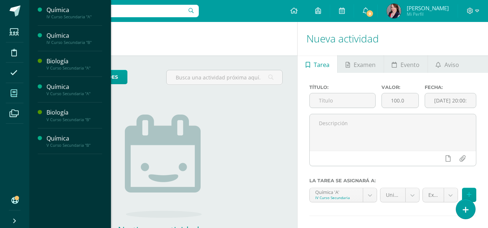
click at [15, 94] on icon at bounding box center [14, 93] width 7 height 7
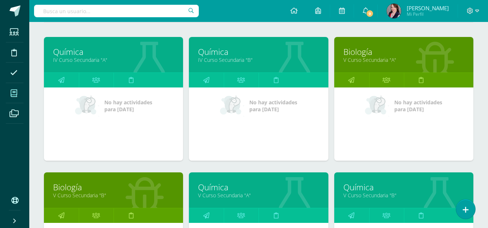
scroll to position [110, 0]
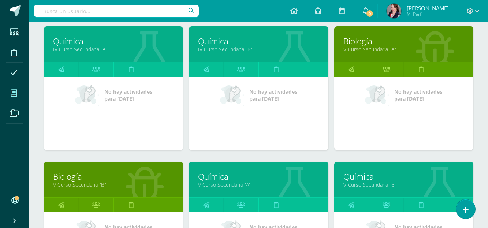
click at [367, 42] on link "Biología" at bounding box center [403, 40] width 121 height 11
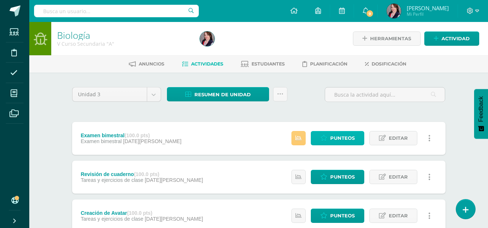
click at [341, 139] on span "Punteos" at bounding box center [342, 138] width 25 height 14
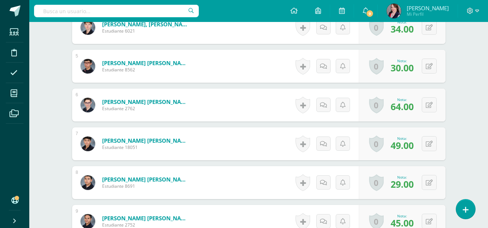
scroll to position [368, 0]
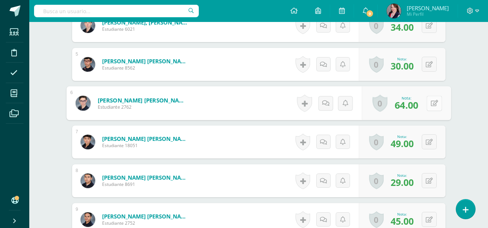
click at [427, 104] on button at bounding box center [433, 102] width 15 height 15
type input "65"
click at [413, 102] on icon at bounding box center [414, 105] width 7 height 6
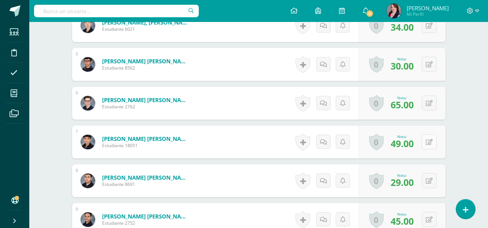
click at [427, 143] on button at bounding box center [428, 141] width 15 height 15
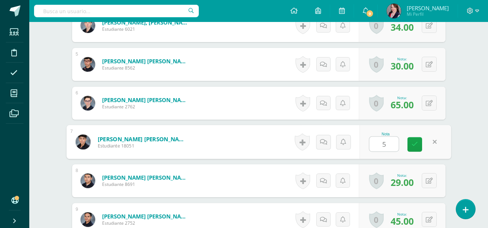
type input "51"
click at [412, 142] on icon at bounding box center [414, 144] width 7 height 6
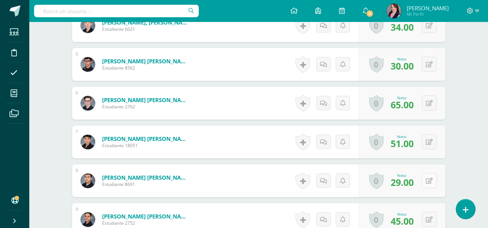
click at [429, 179] on button at bounding box center [428, 180] width 15 height 15
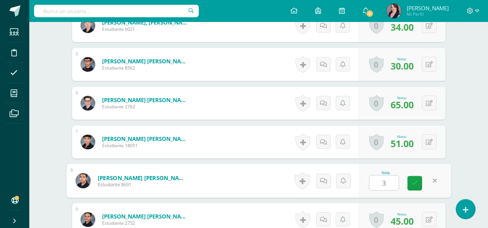
type input "31"
click at [414, 181] on icon at bounding box center [414, 183] width 7 height 6
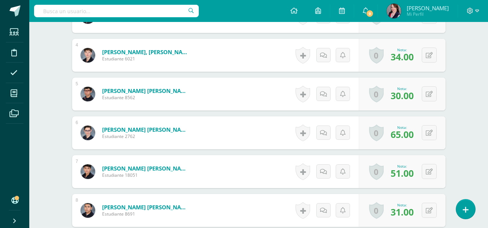
scroll to position [295, 0]
